Goal: Task Accomplishment & Management: Manage account settings

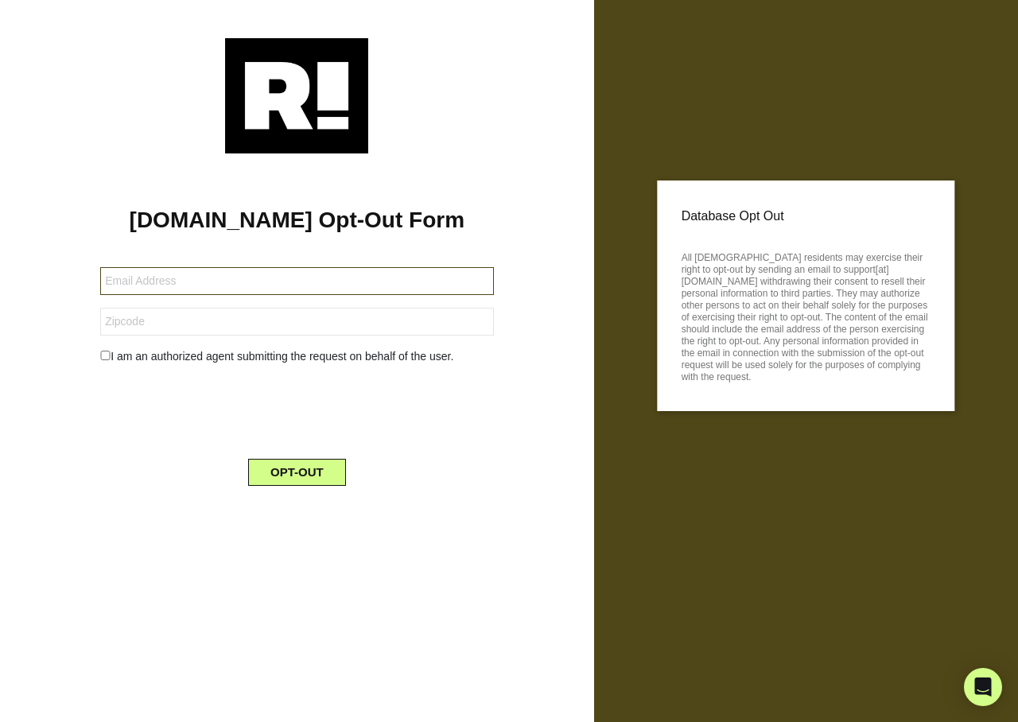
type input "nancie345@gmail.com"
type input "89608"
type input "[EMAIL_ADDRESS][DOMAIN_NAME]"
type input "37221"
type input "[EMAIL_ADDRESS][DOMAIN_NAME]"
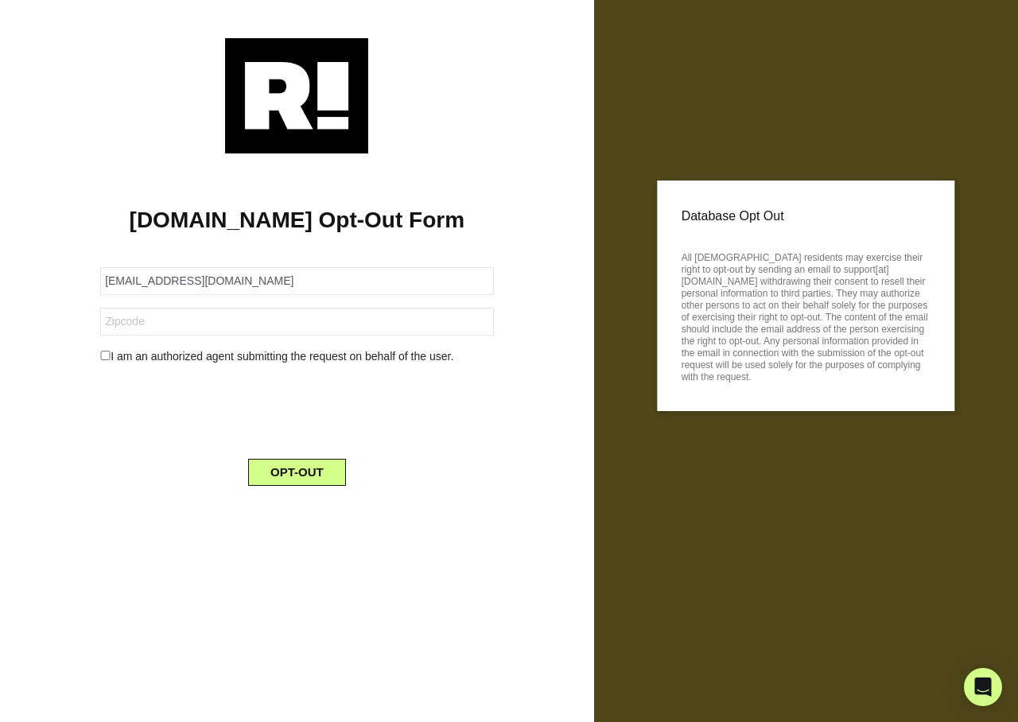
type input "94131"
type input "margarettakahashi@yahoo.com"
type input "94131"
type input "margarettakahashi@yahoo.com"
type input "94131"
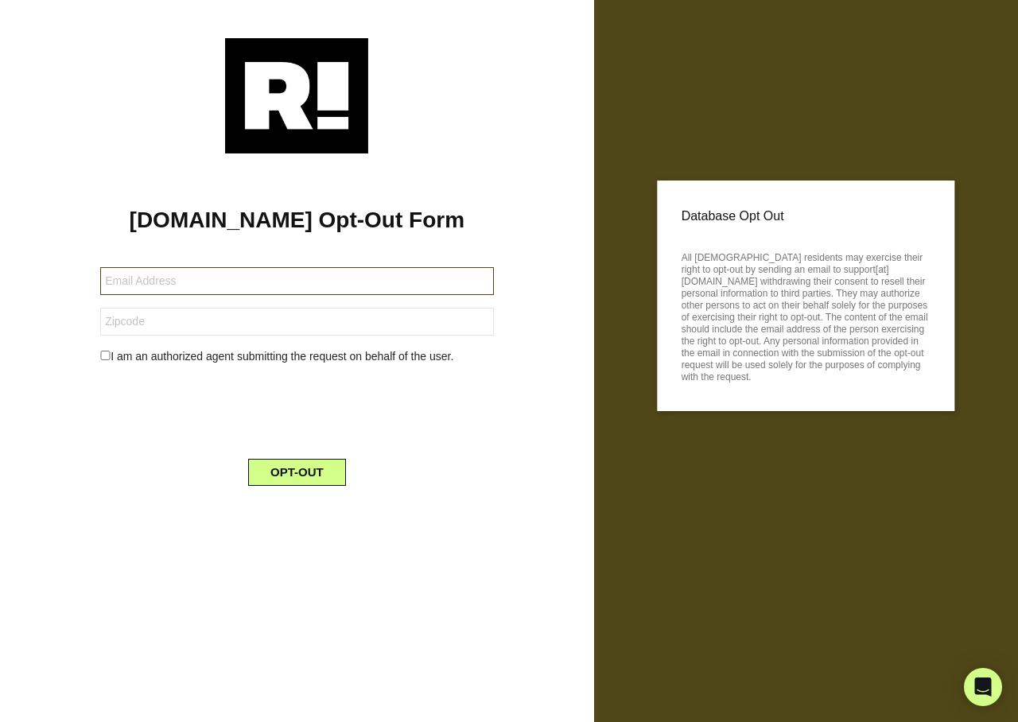
type input "[EMAIL_ADDRESS][DOMAIN_NAME]"
type input "68154"
type input "[EMAIL_ADDRESS][DOMAIN_NAME]"
type input "94565"
